Goal: Information Seeking & Learning: Learn about a topic

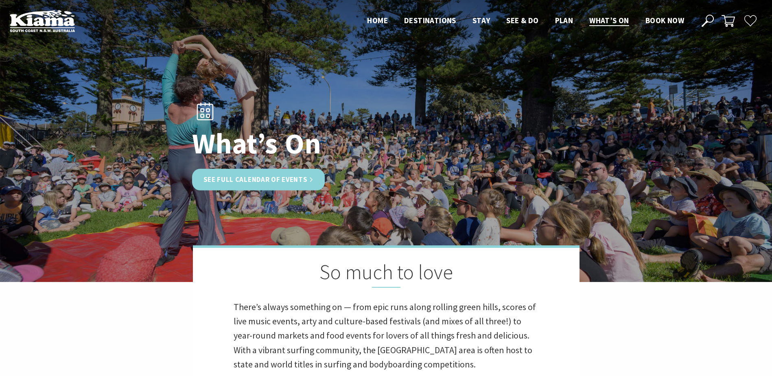
click at [295, 175] on link "See Full Calendar of Events" at bounding box center [258, 180] width 133 height 22
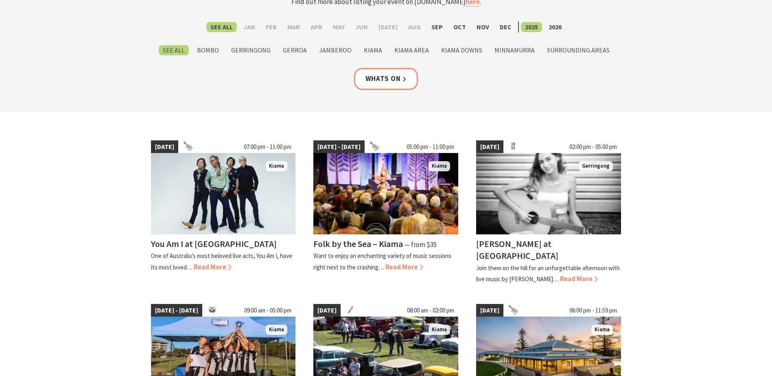
scroll to position [122, 0]
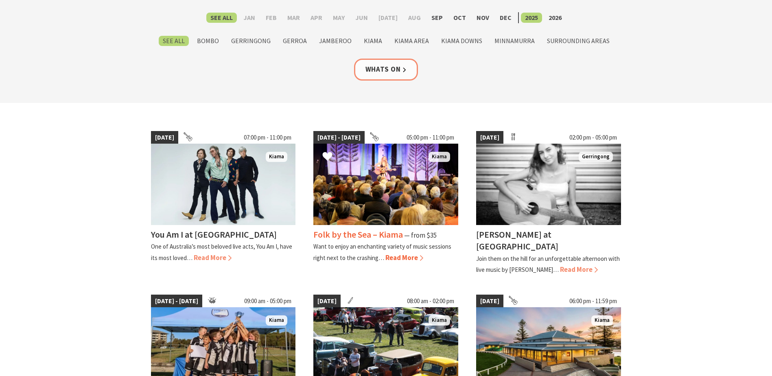
click at [413, 260] on span "Read More" at bounding box center [404, 257] width 38 height 9
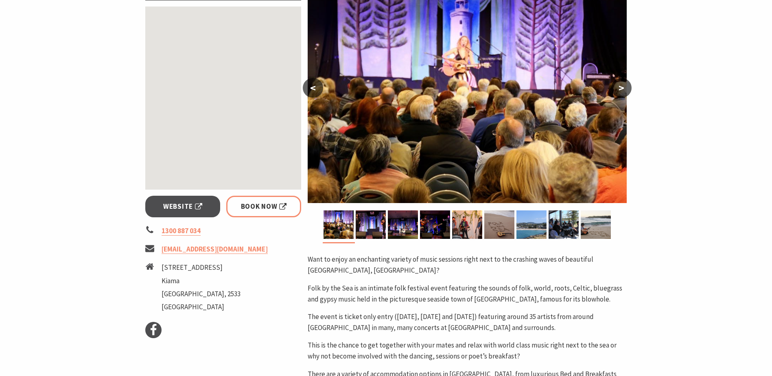
scroll to position [163, 0]
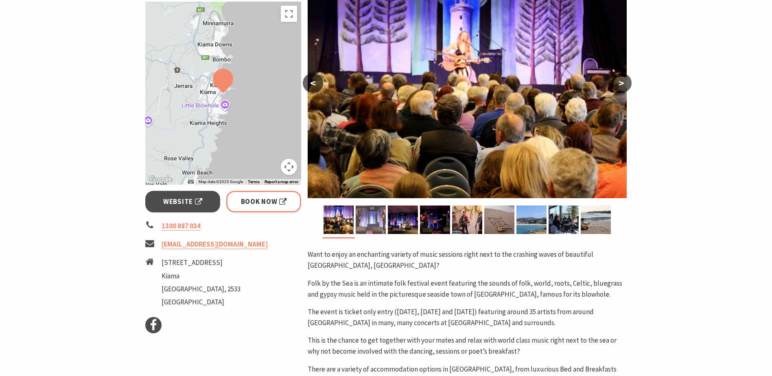
click at [381, 227] on img at bounding box center [371, 220] width 30 height 28
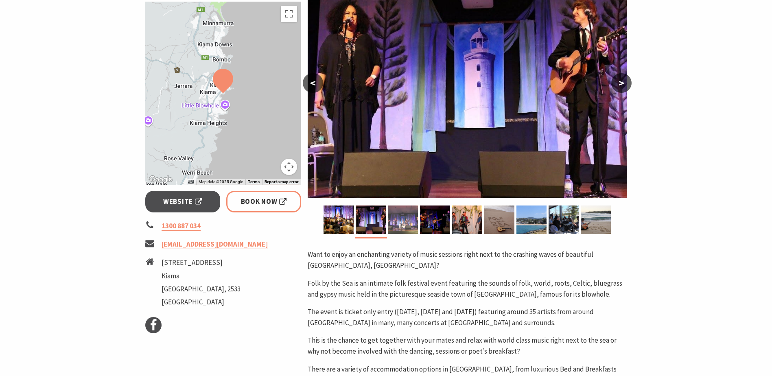
click at [401, 227] on img at bounding box center [403, 220] width 30 height 28
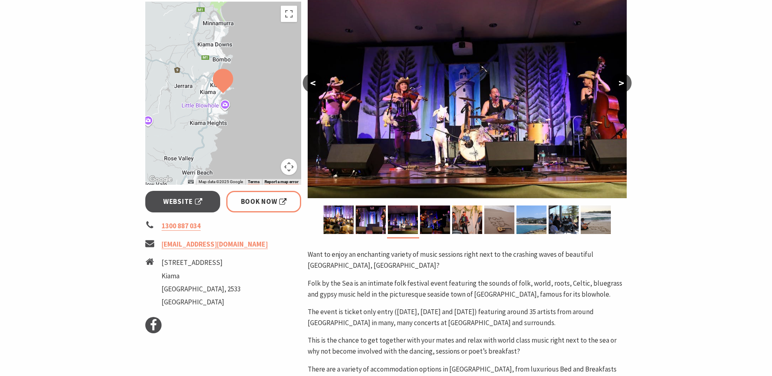
click at [663, 220] on section "Home Events Concert or Performance Folk by the Sea – Kiama Folk by the Sea – Ki…" at bounding box center [386, 222] width 772 height 682
click at [597, 223] on img at bounding box center [596, 220] width 30 height 28
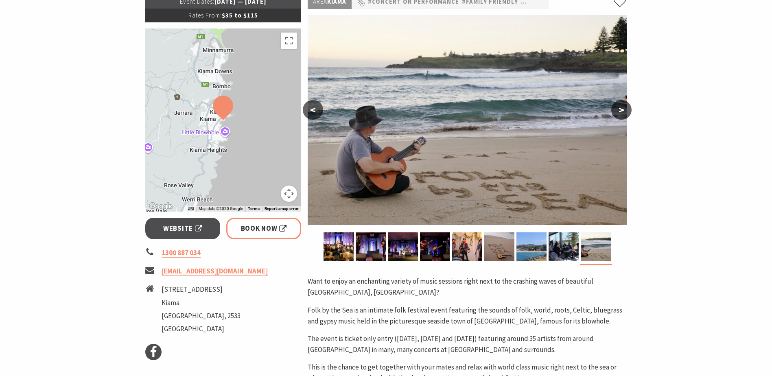
scroll to position [122, 0]
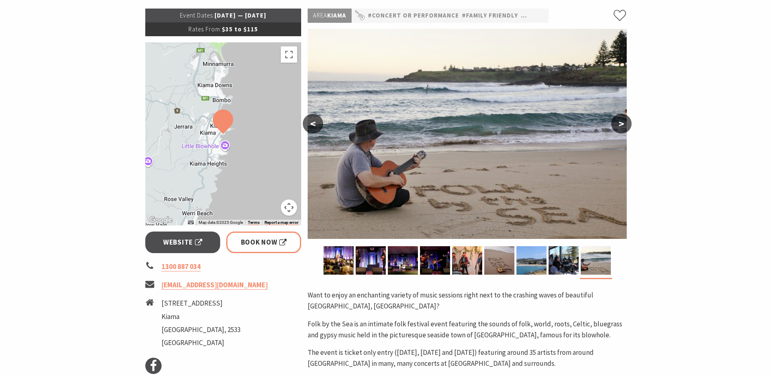
click at [498, 278] on div at bounding box center [499, 262] width 32 height 32
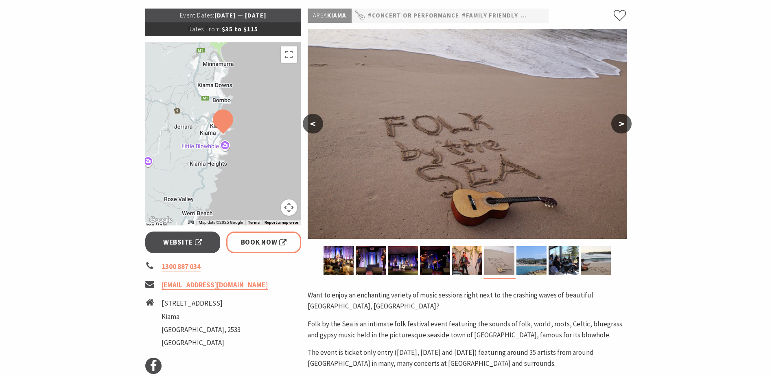
click at [499, 262] on img at bounding box center [499, 260] width 30 height 28
click at [471, 269] on img at bounding box center [467, 260] width 30 height 28
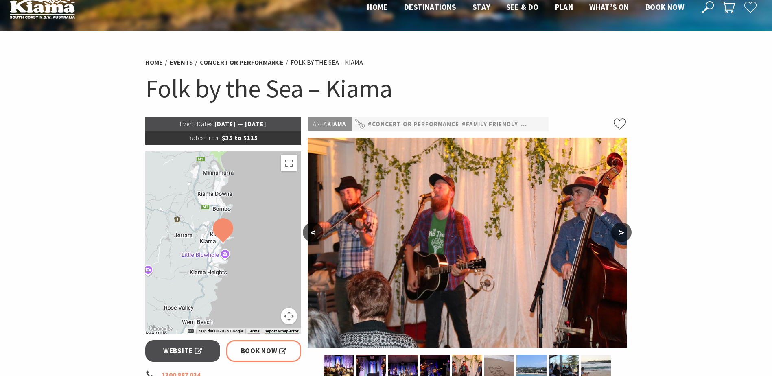
scroll to position [0, 0]
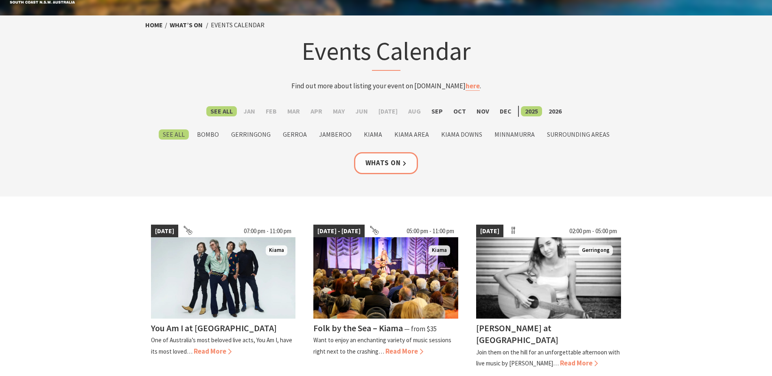
scroll to position [41, 0]
